Goal: Task Accomplishment & Management: Complete application form

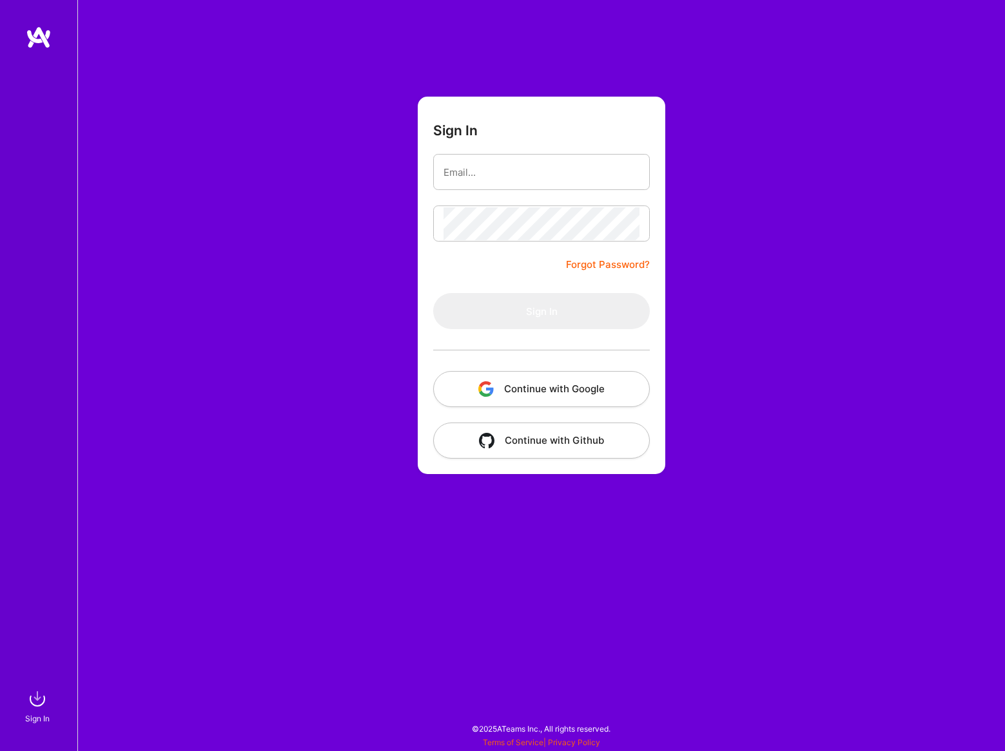
click at [597, 387] on button "Continue with Google" at bounding box center [541, 389] width 217 height 36
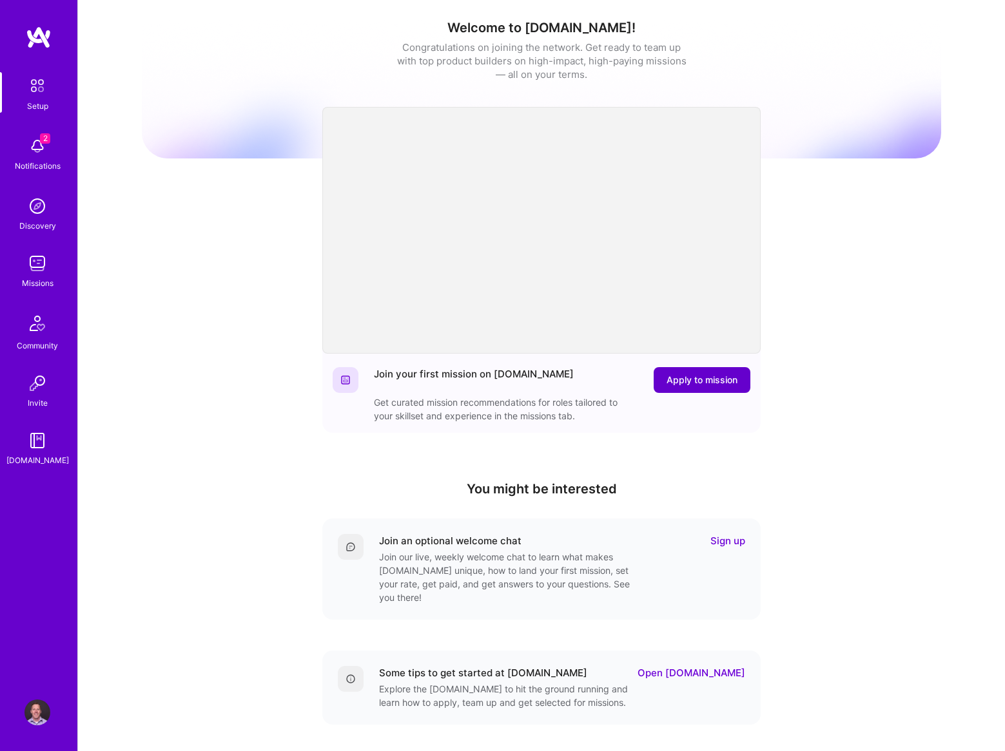
click at [684, 375] on span "Apply to mission" at bounding box center [701, 380] width 71 height 13
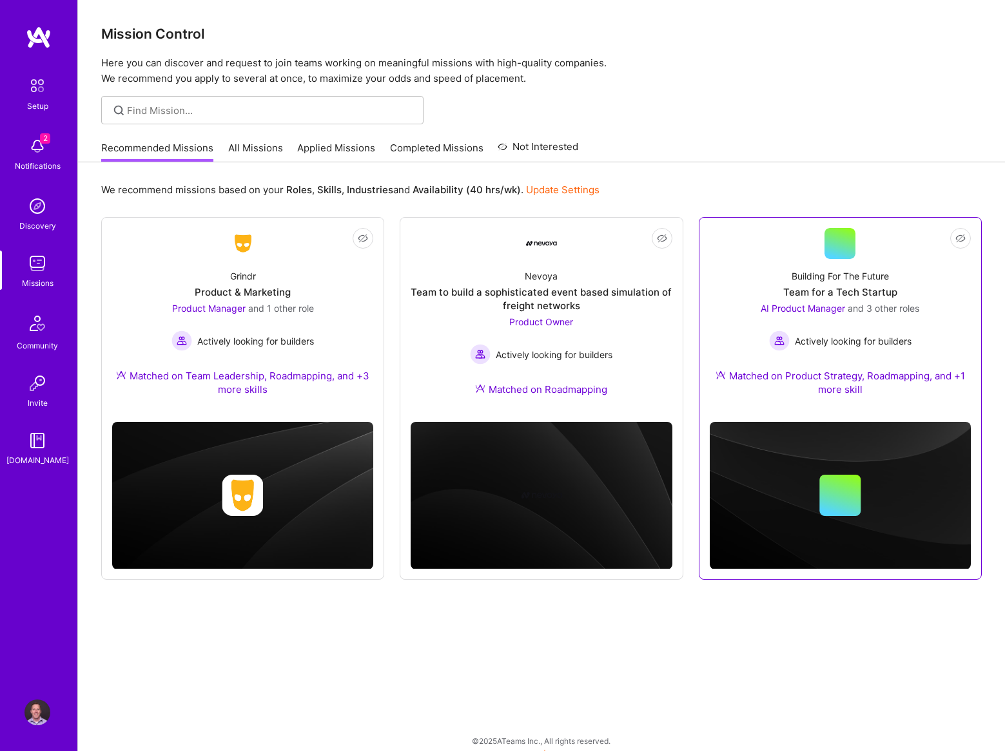
click at [947, 312] on div "Building For The Future Team for a Tech Startup AI Product Manager and 3 other …" at bounding box center [839, 335] width 261 height 153
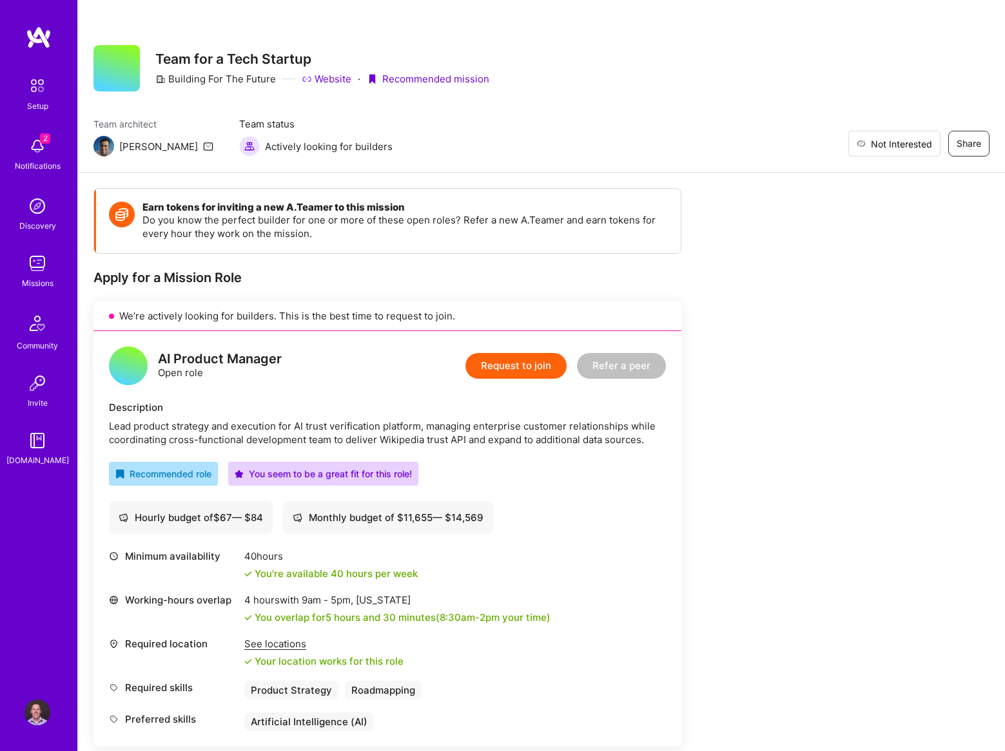
click at [898, 152] on button "Not Interested" at bounding box center [894, 144] width 92 height 26
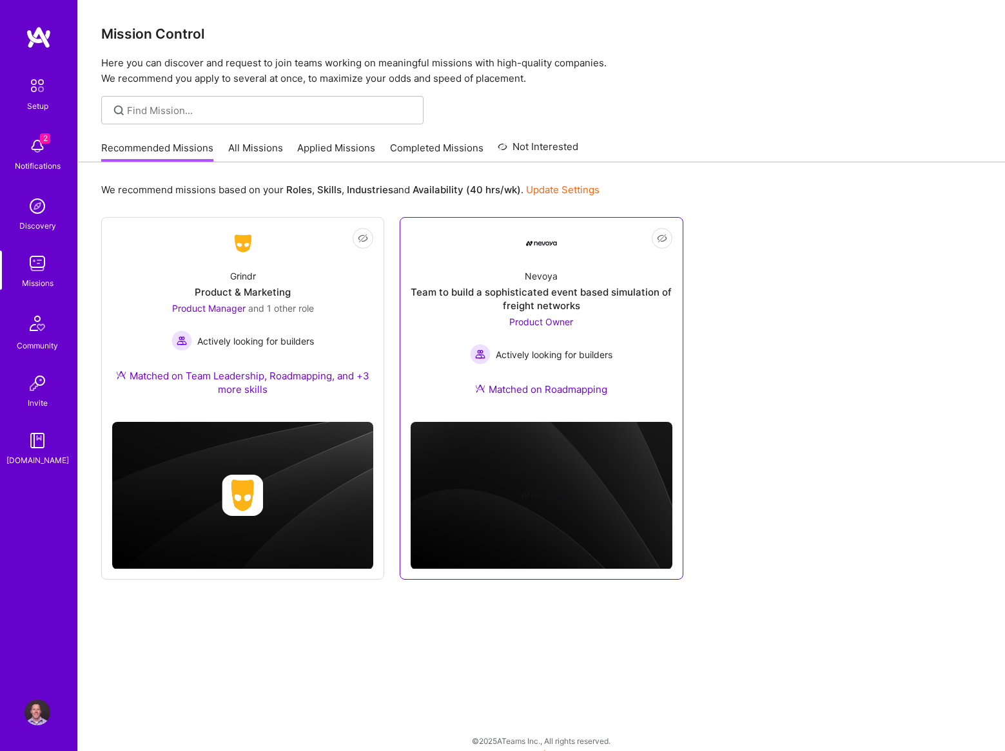
click at [620, 325] on div "Nevoya Team to build a sophisticated event based simulation of freight networks…" at bounding box center [540, 335] width 261 height 153
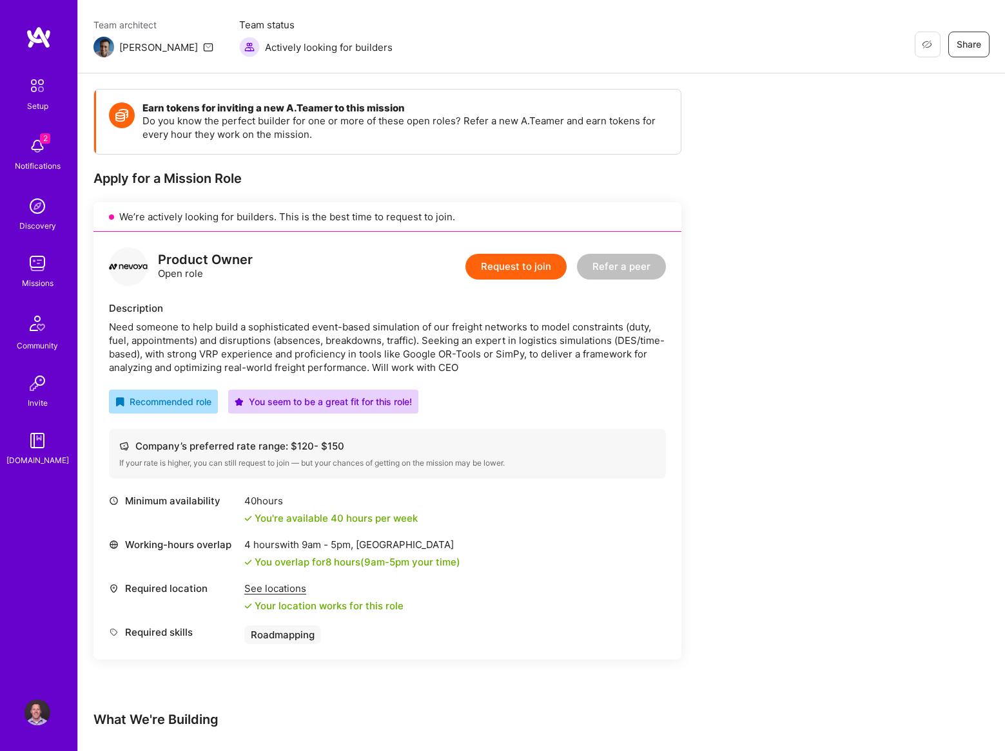
scroll to position [101, 0]
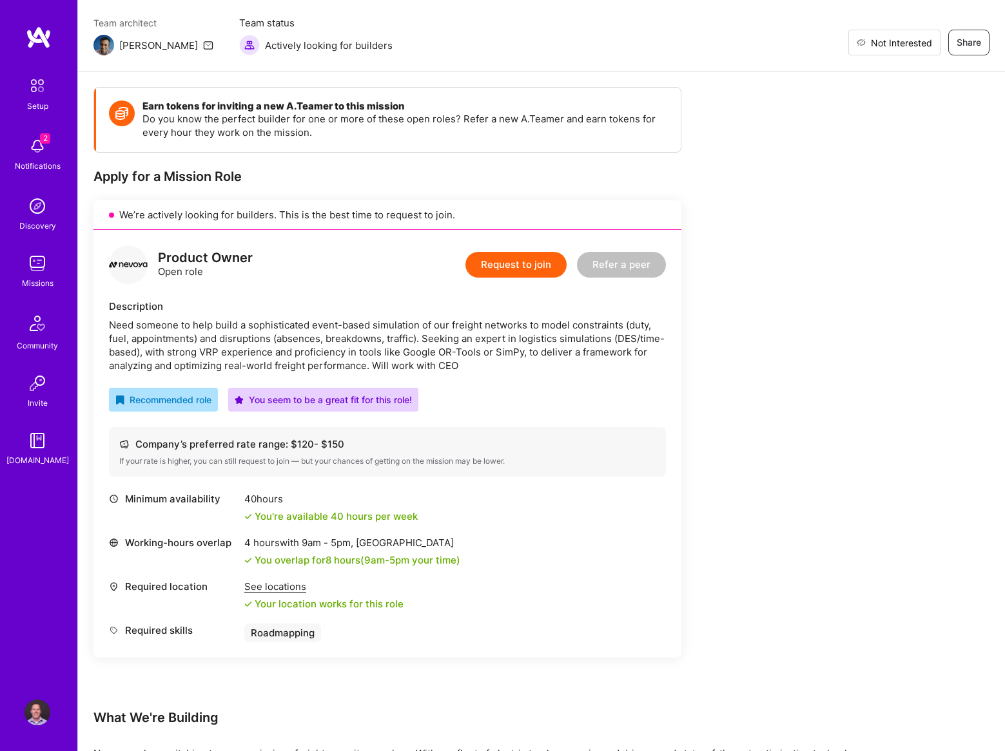
click at [936, 37] on button "Not Interested" at bounding box center [894, 43] width 92 height 26
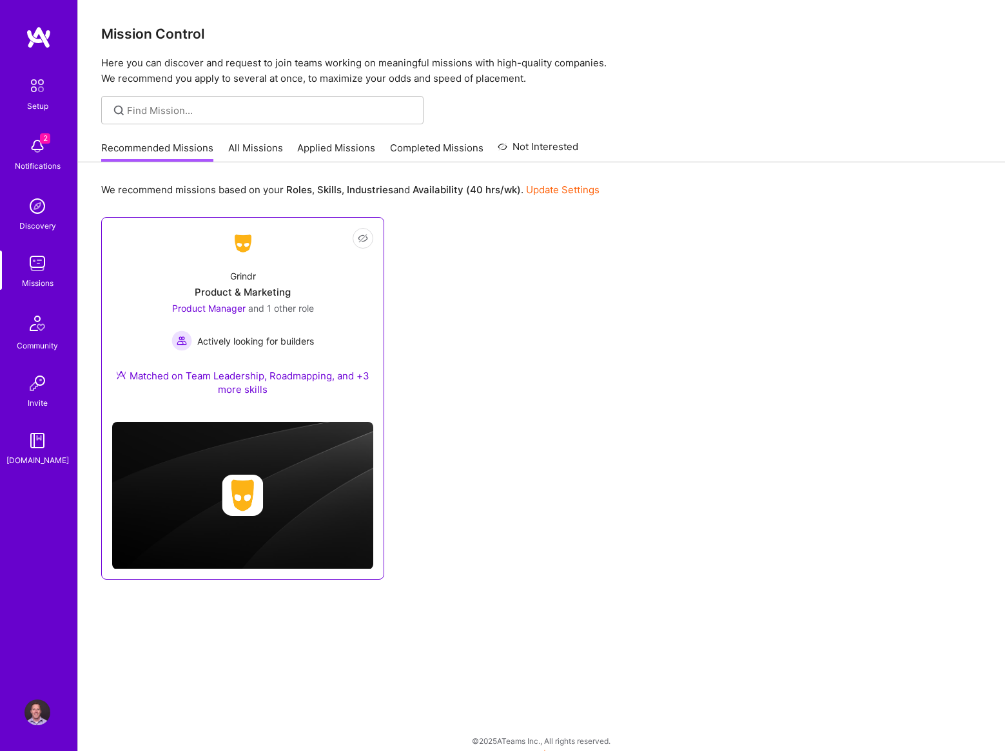
click at [332, 292] on div "Grindr Product & Marketing Product Manager and 1 other role Actively looking fo…" at bounding box center [242, 335] width 261 height 153
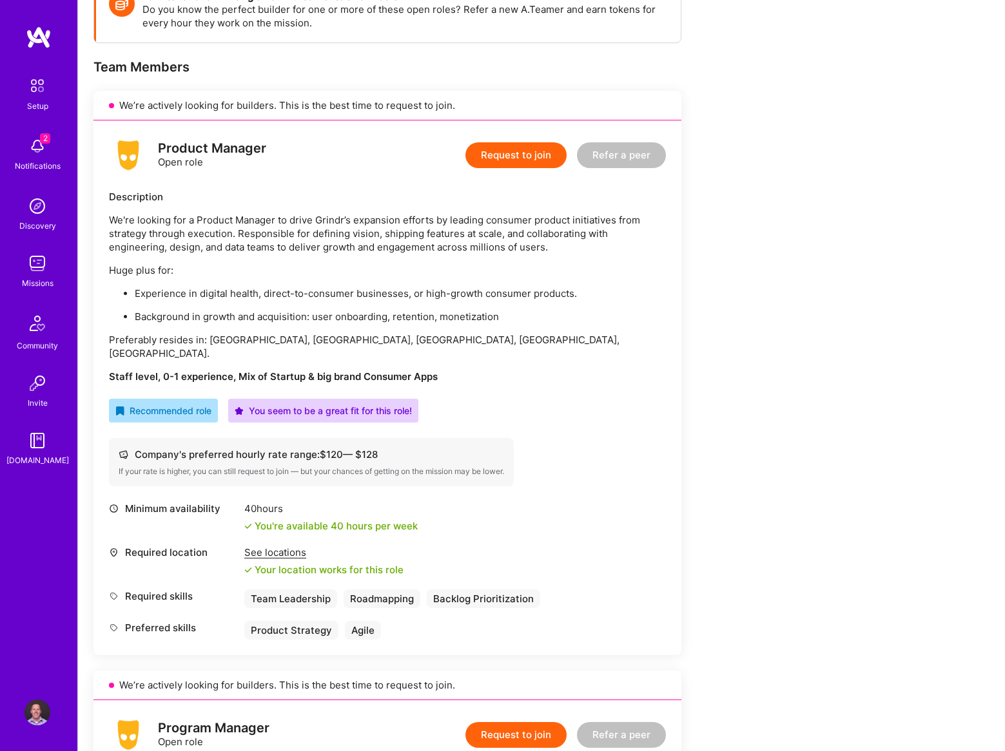
scroll to position [202, 0]
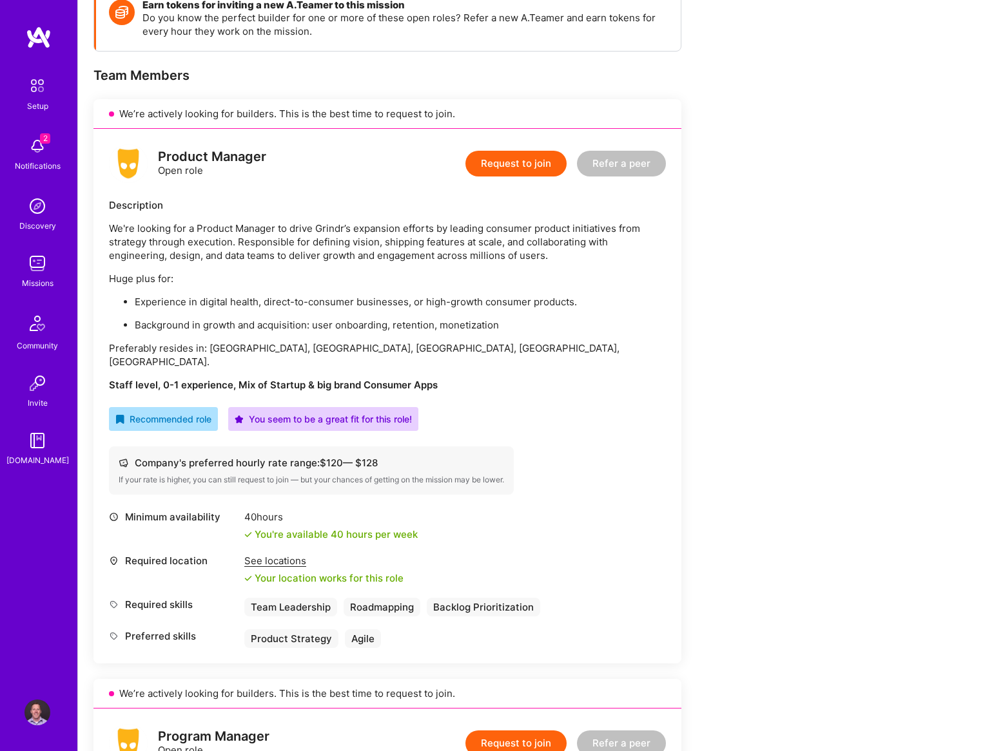
click at [499, 168] on button "Request to join" at bounding box center [515, 164] width 101 height 26
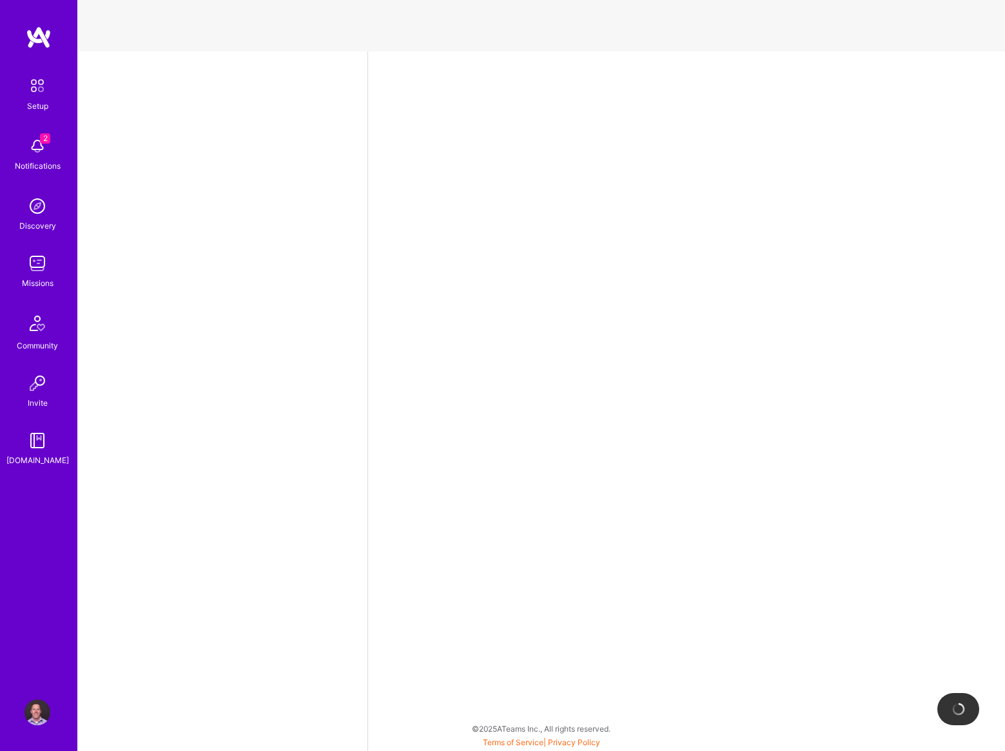
select select "US"
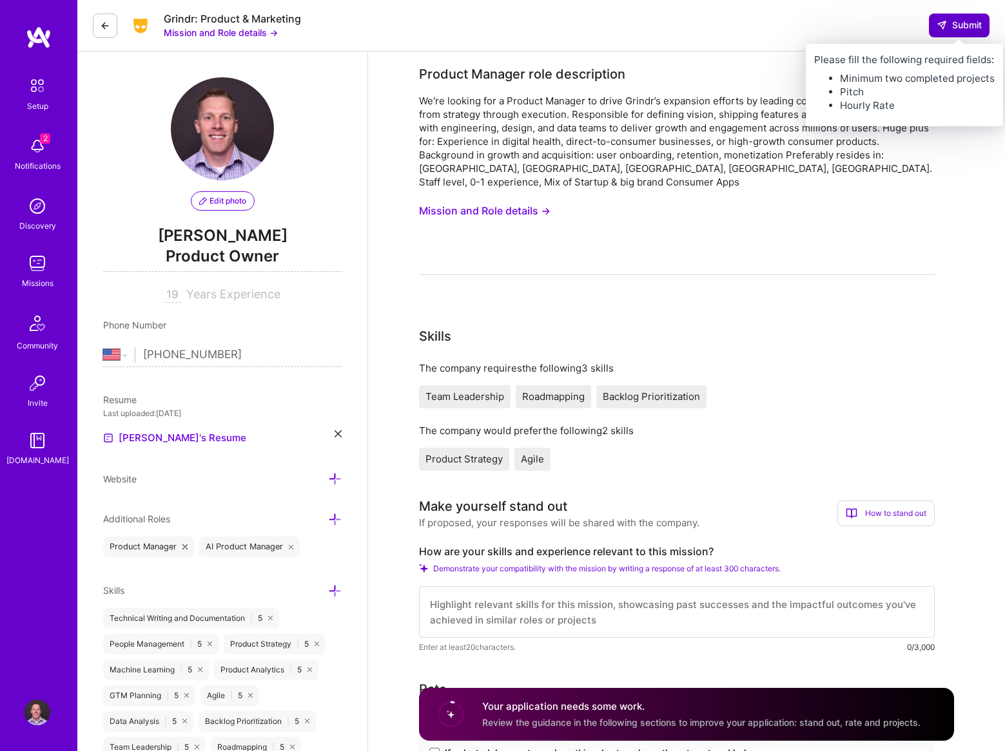
click at [934, 23] on button "Submit" at bounding box center [959, 25] width 61 height 23
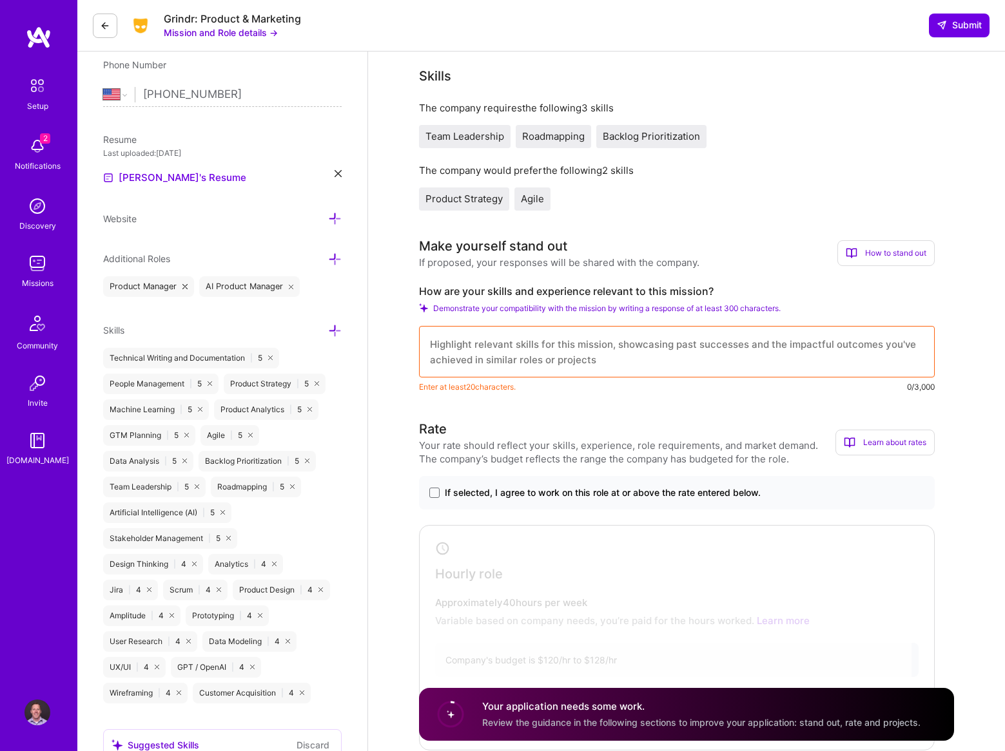
scroll to position [266, 0]
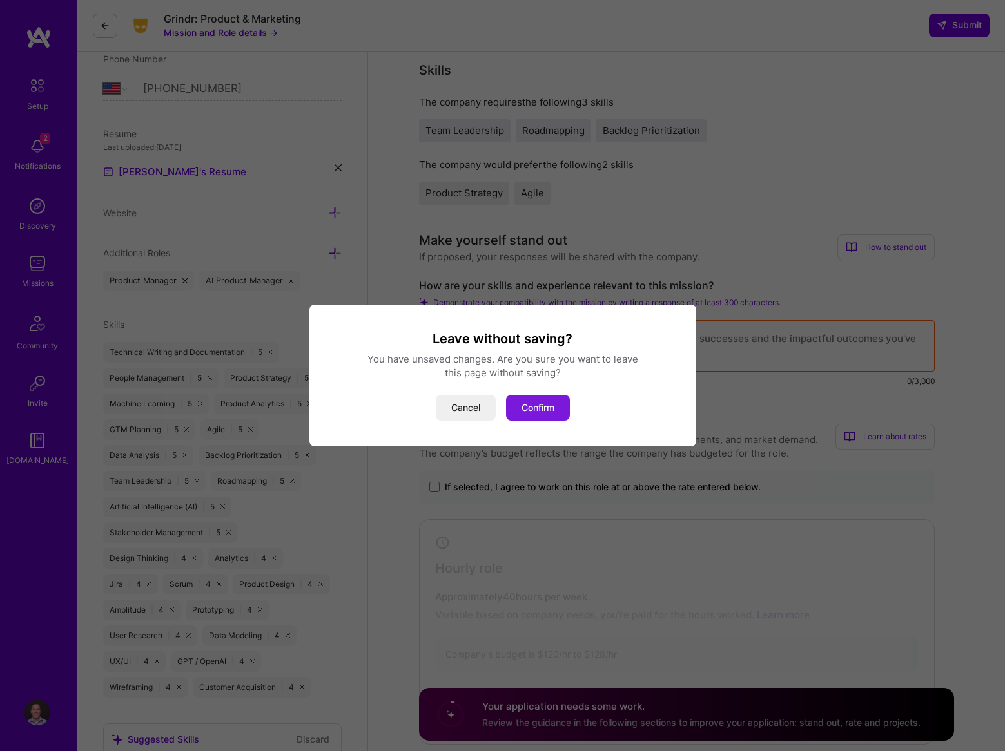
click at [516, 412] on button "Confirm" at bounding box center [538, 408] width 64 height 26
